Goal: Navigation & Orientation: Find specific page/section

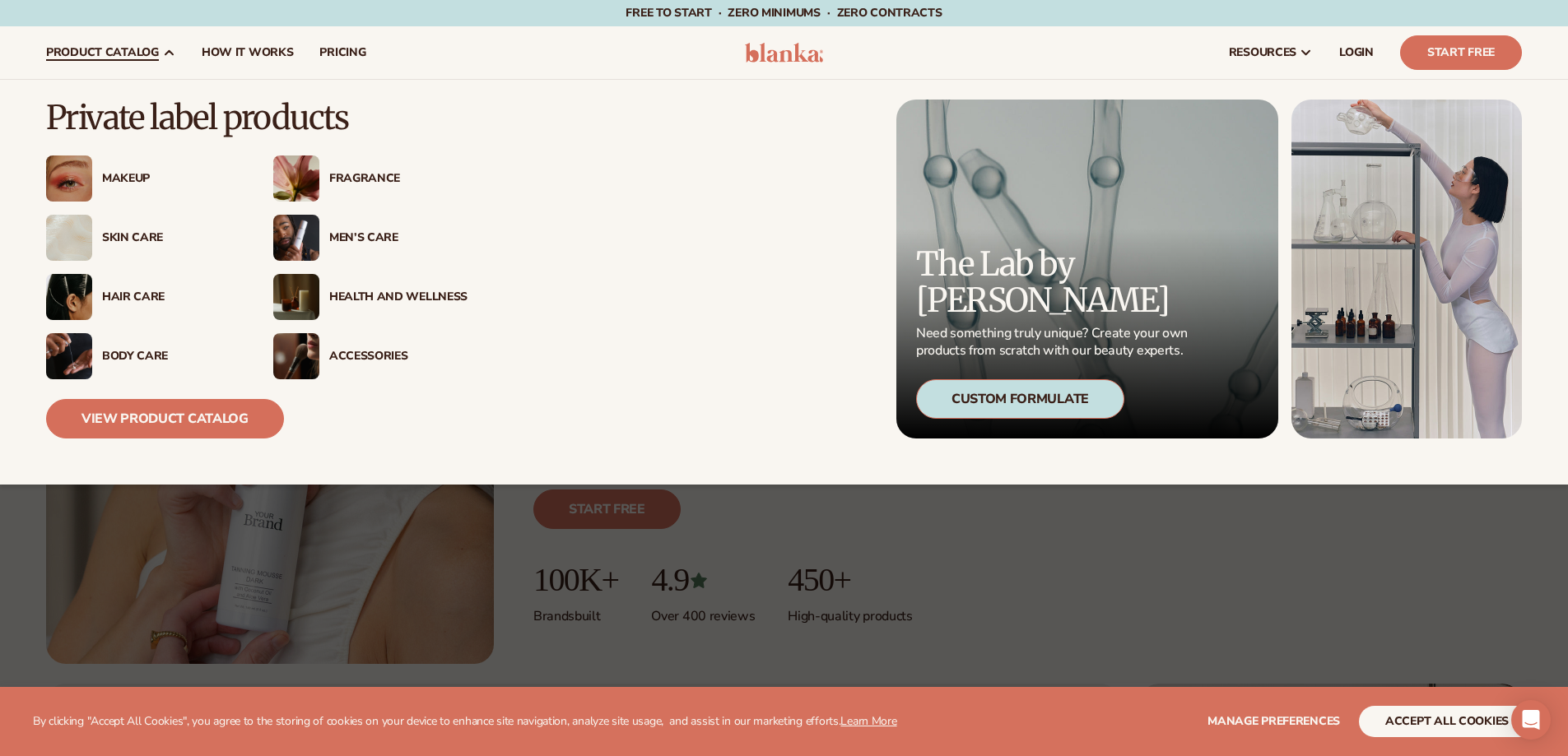
click at [382, 355] on div "Accessories" at bounding box center [398, 357] width 138 height 14
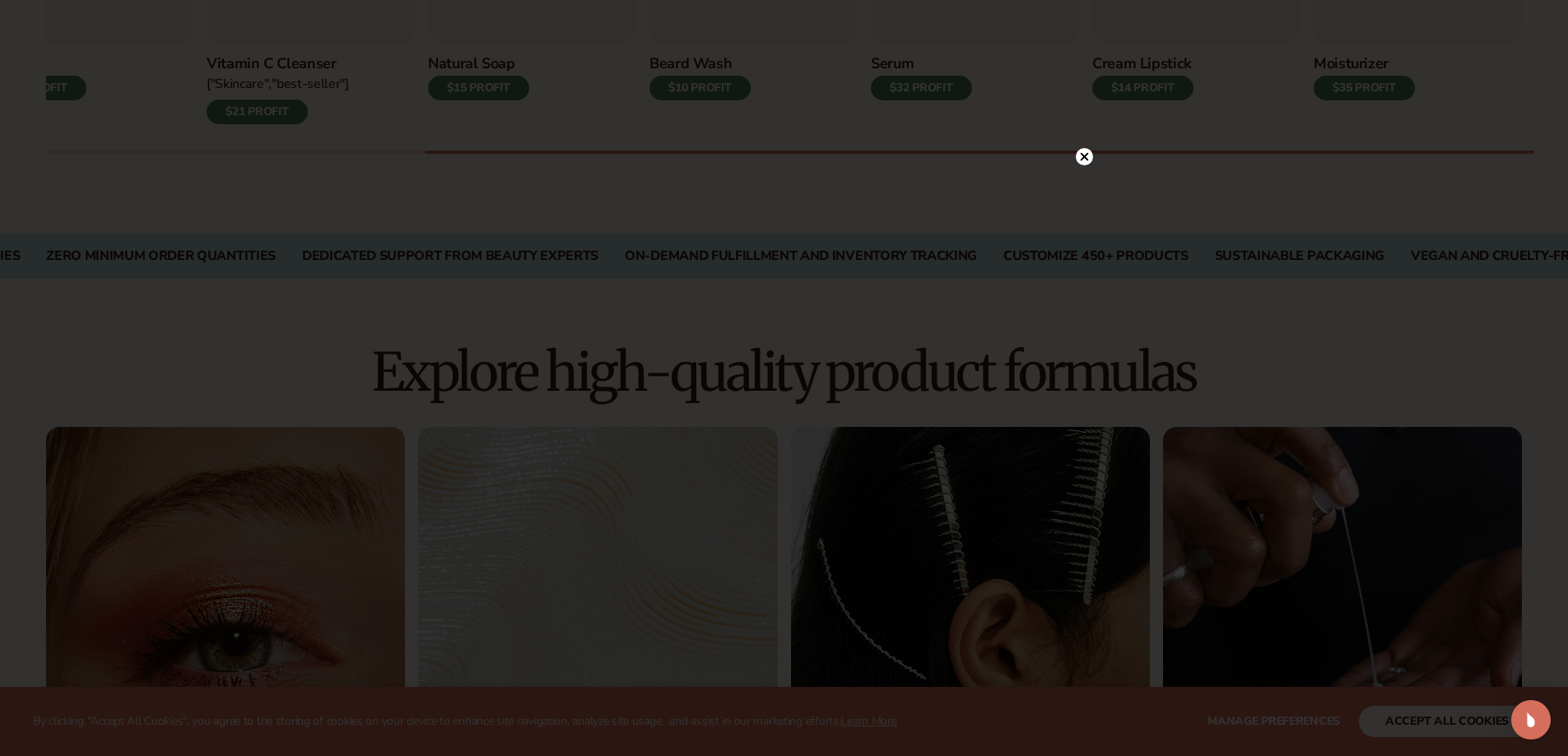
scroll to position [823, 0]
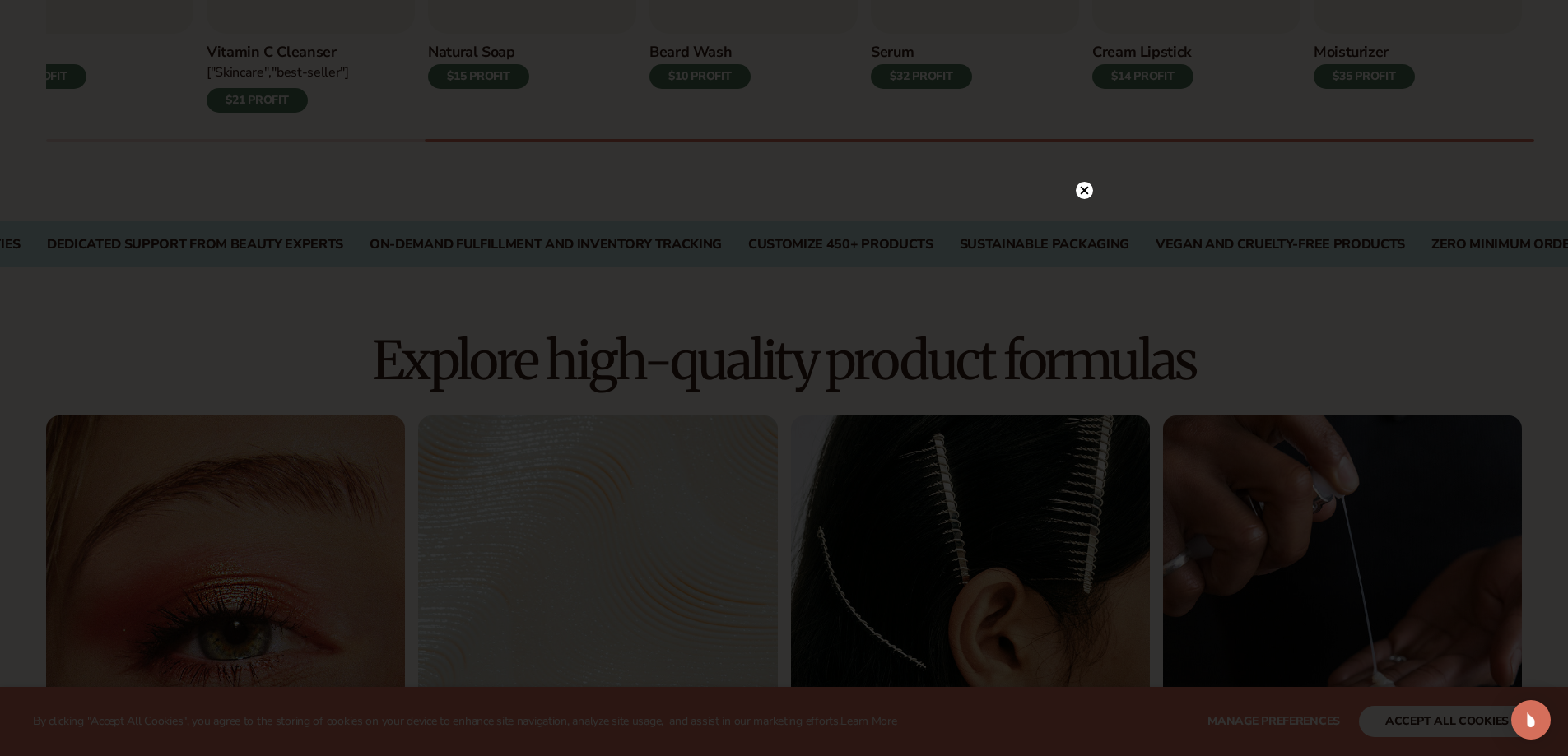
click at [1082, 196] on circle at bounding box center [1085, 190] width 17 height 17
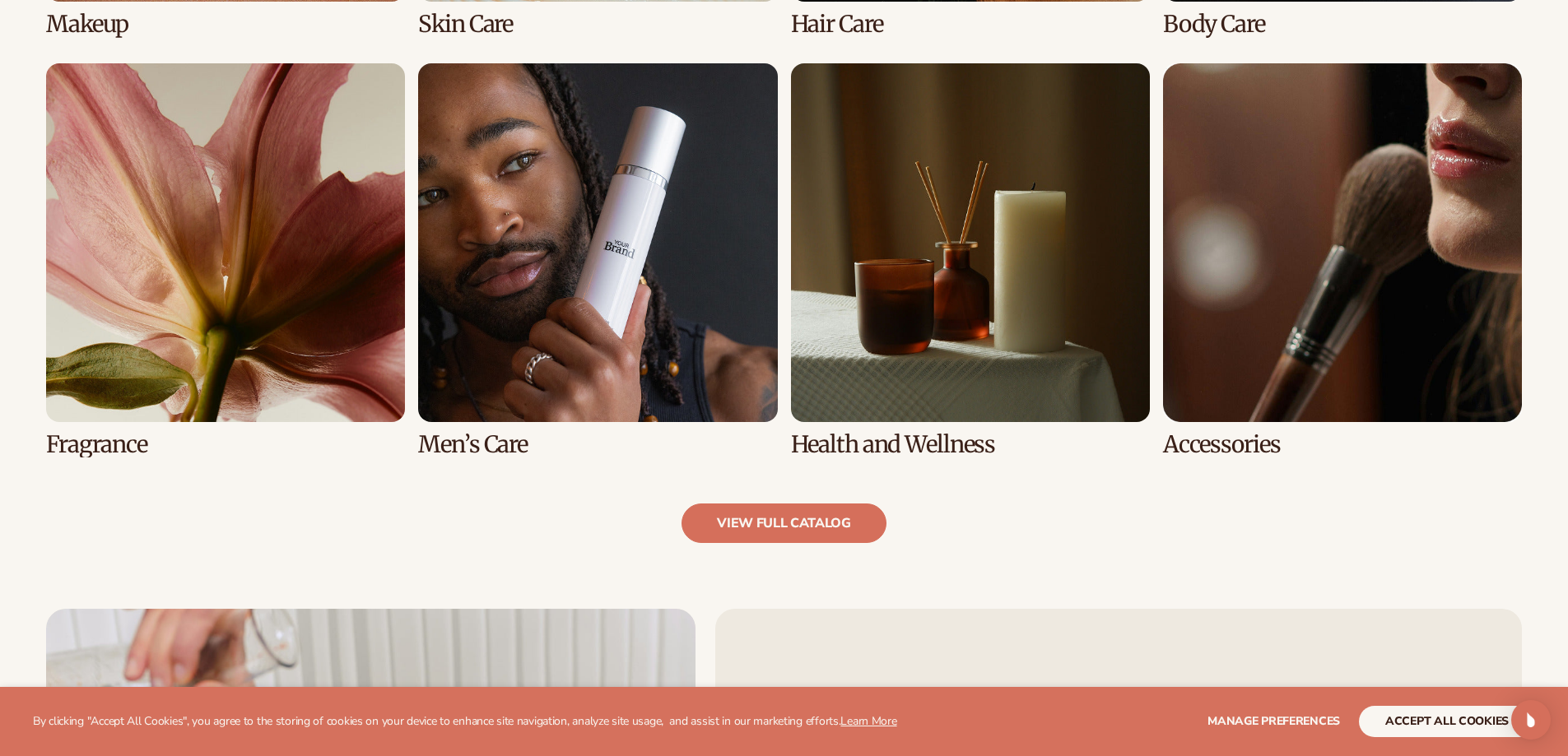
scroll to position [1645, 0]
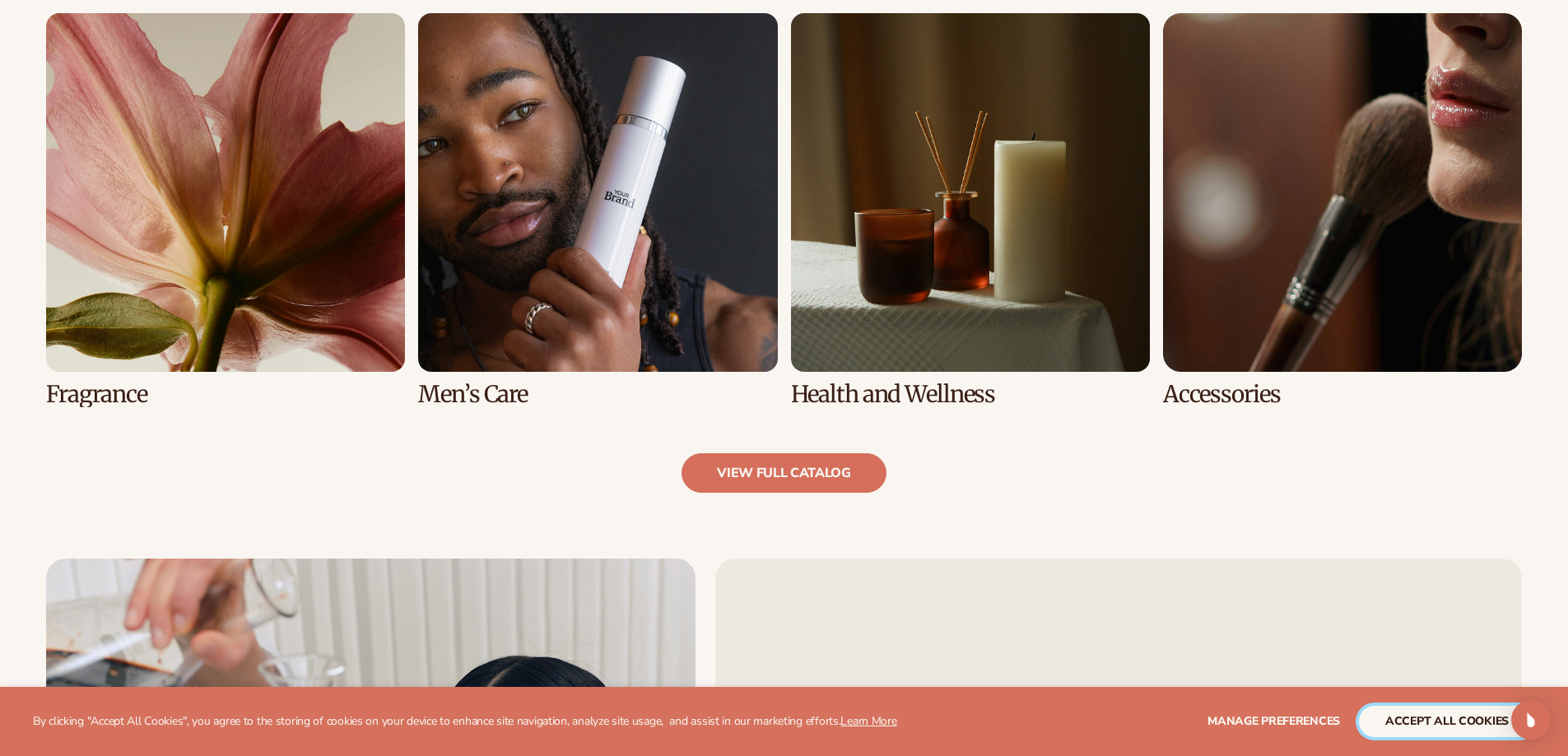
click at [1429, 727] on button "accept all cookies" at bounding box center [1446, 721] width 176 height 31
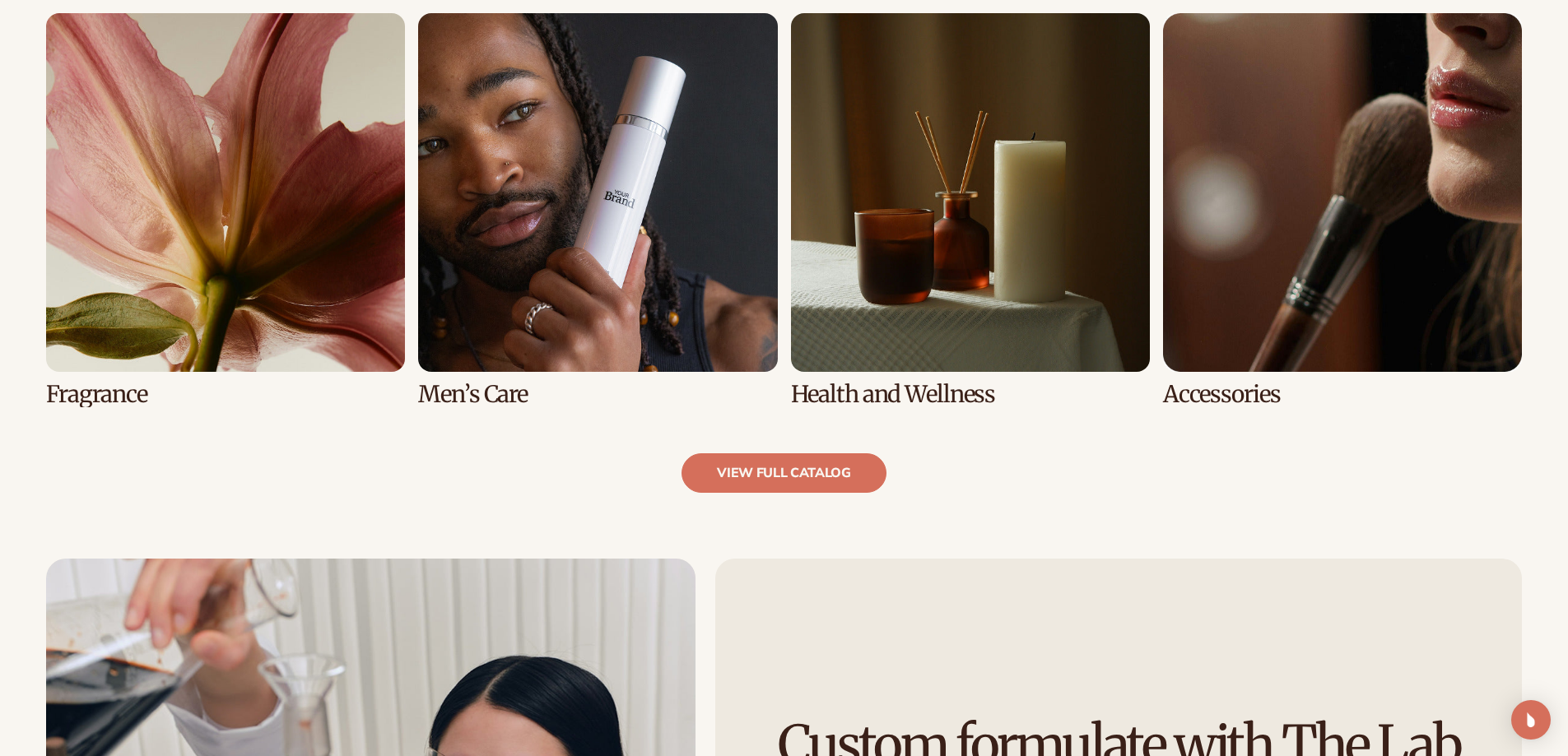
click at [1029, 213] on link "7 / 8" at bounding box center [970, 210] width 359 height 394
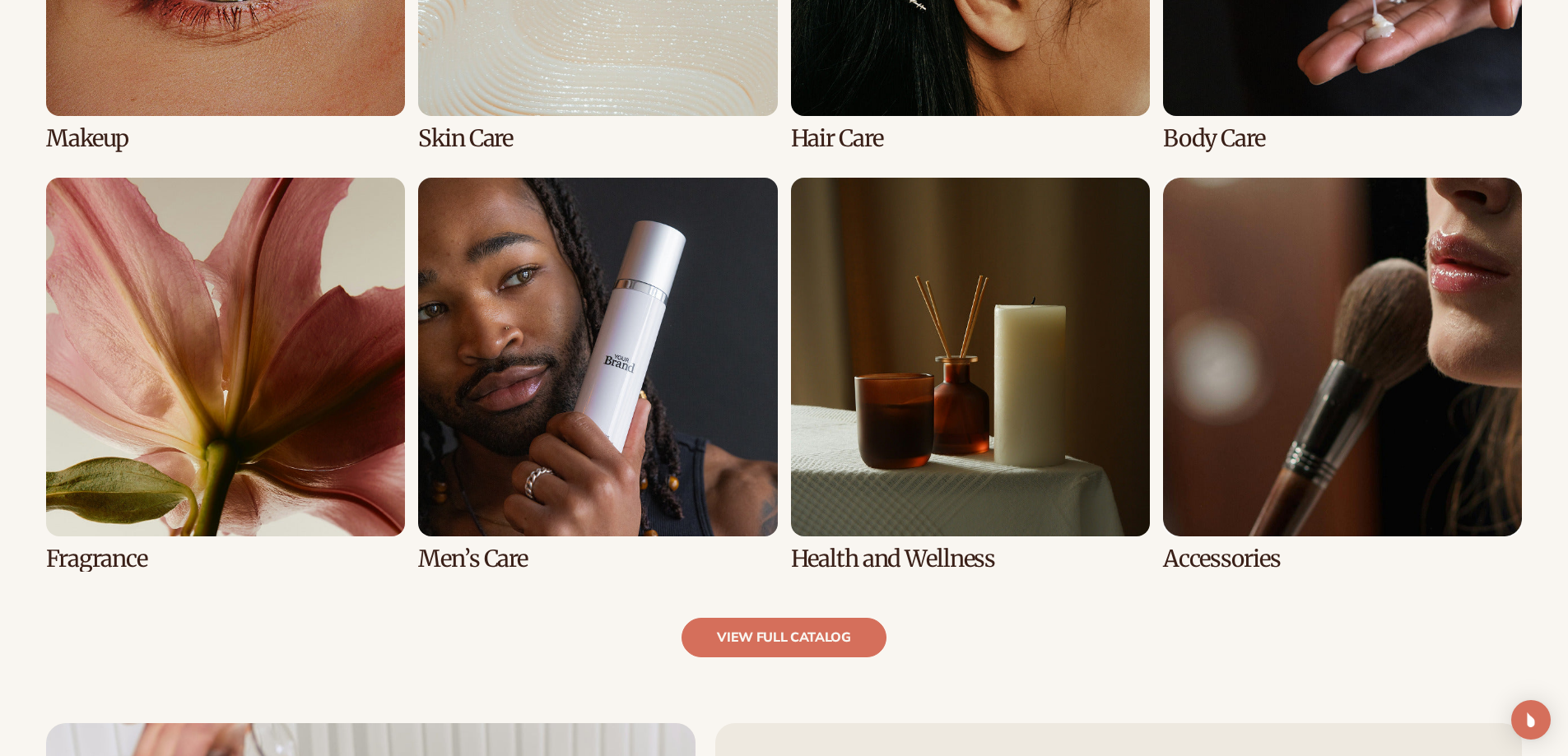
click at [936, 456] on link "7 / 8" at bounding box center [970, 375] width 359 height 394
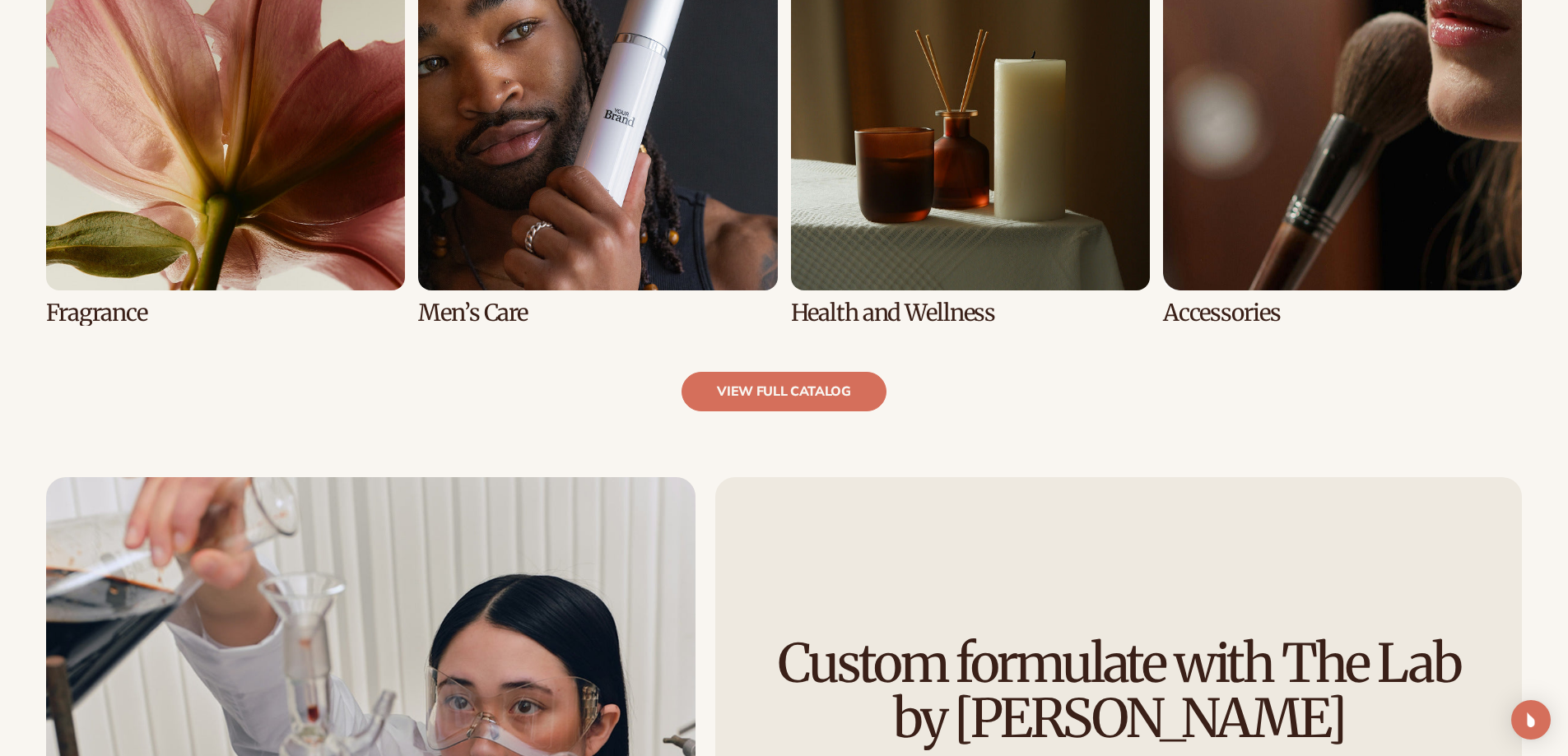
scroll to position [1728, 0]
click at [790, 399] on link "view full catalog" at bounding box center [783, 391] width 205 height 40
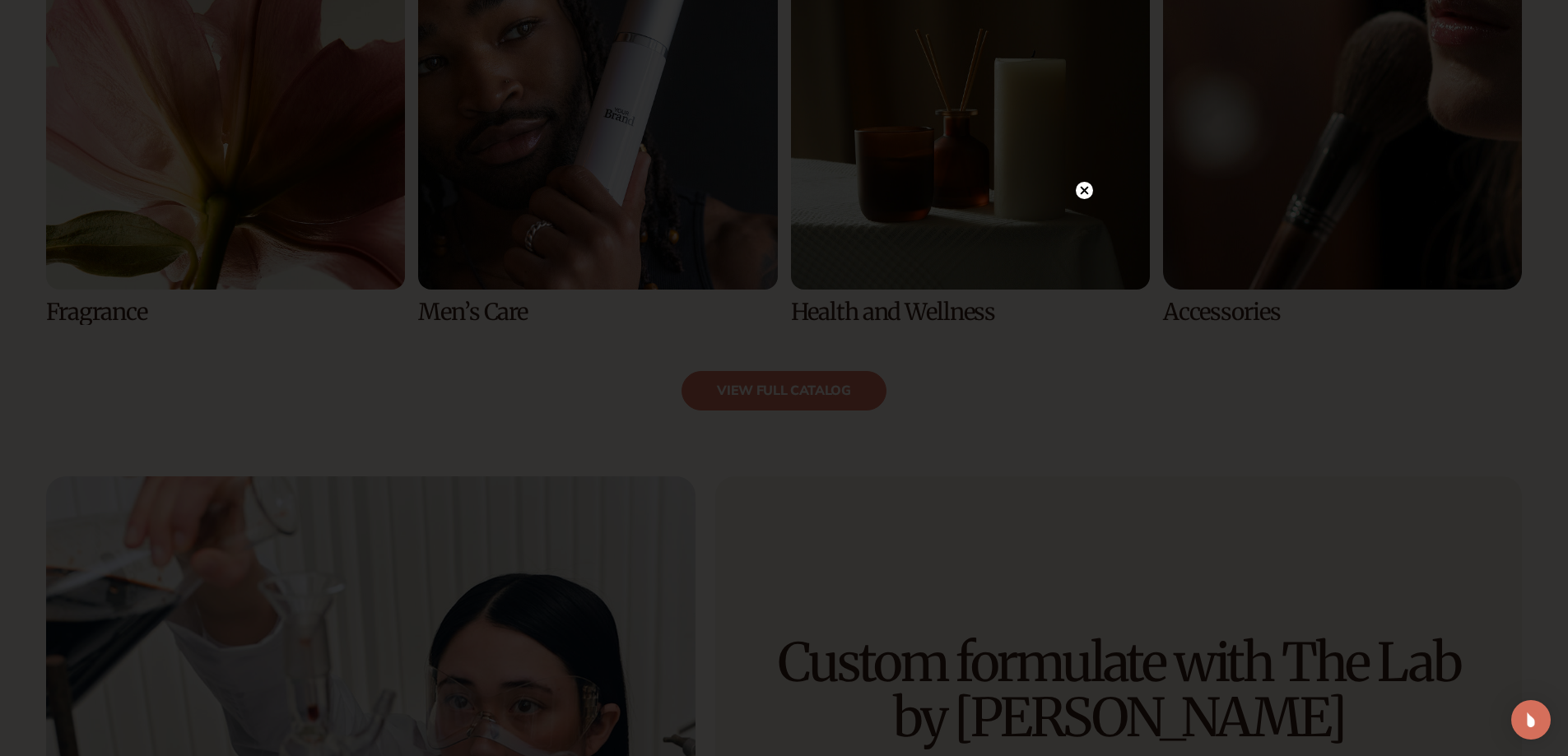
click at [1077, 197] on icon at bounding box center [1085, 190] width 17 height 17
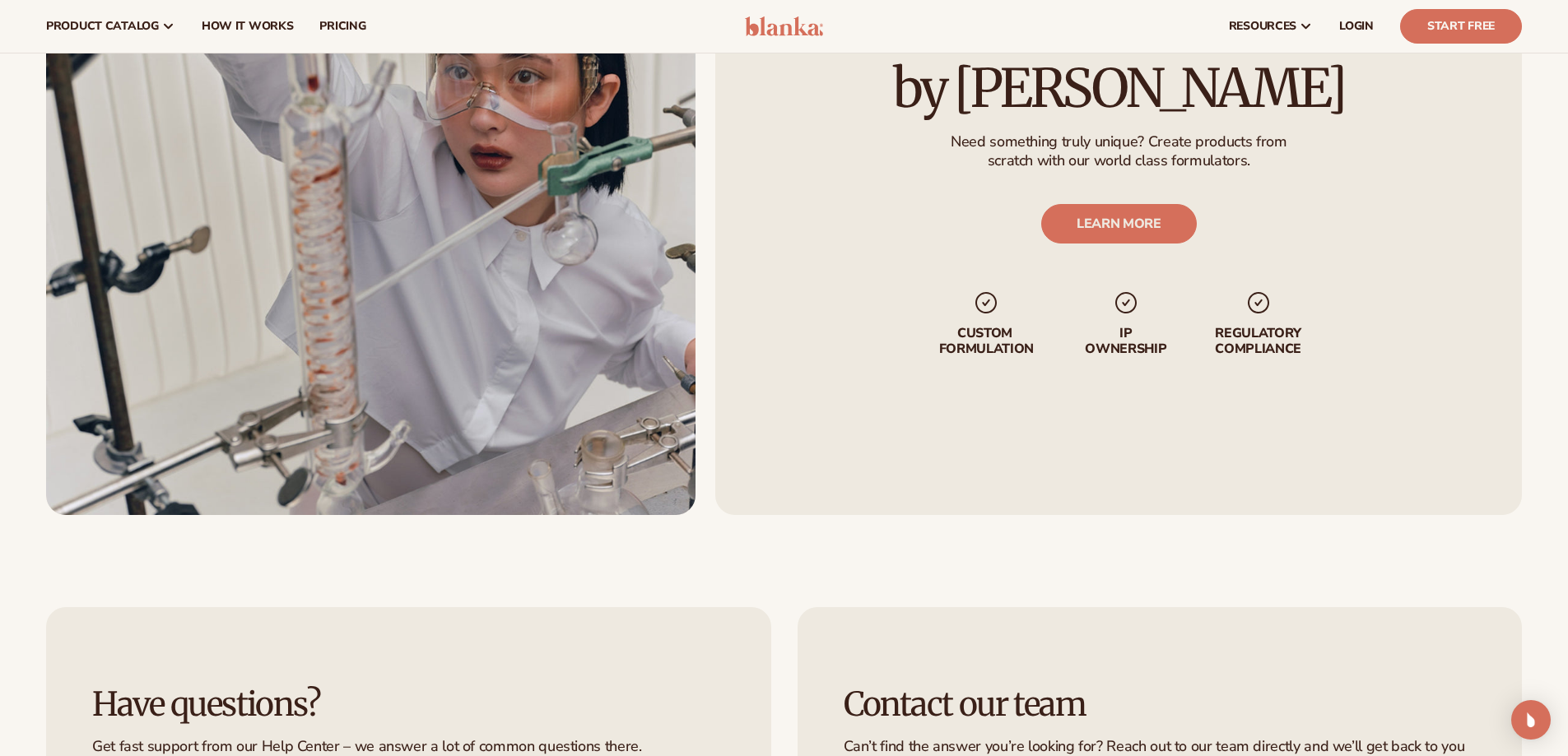
scroll to position [2139, 0]
